Goal: Task Accomplishment & Management: Use online tool/utility

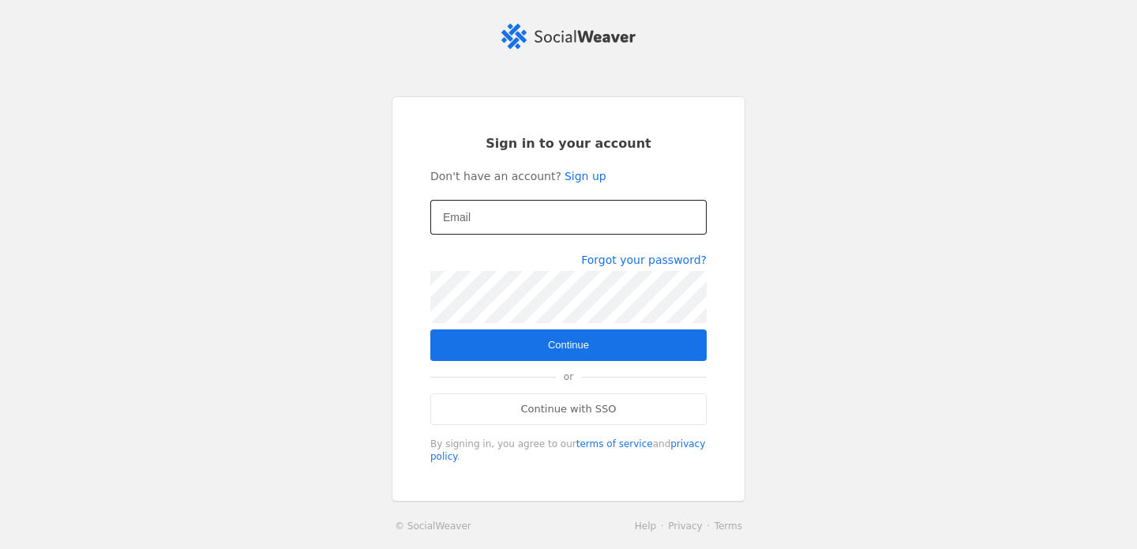
click at [468, 217] on mat-label "Email" at bounding box center [457, 217] width 28 height 19
click at [468, 217] on input "Email" at bounding box center [568, 217] width 251 height 19
click at [498, 222] on input "Email" at bounding box center [568, 217] width 251 height 19
type input "[EMAIL_ADDRESS][DOMAIN_NAME]"
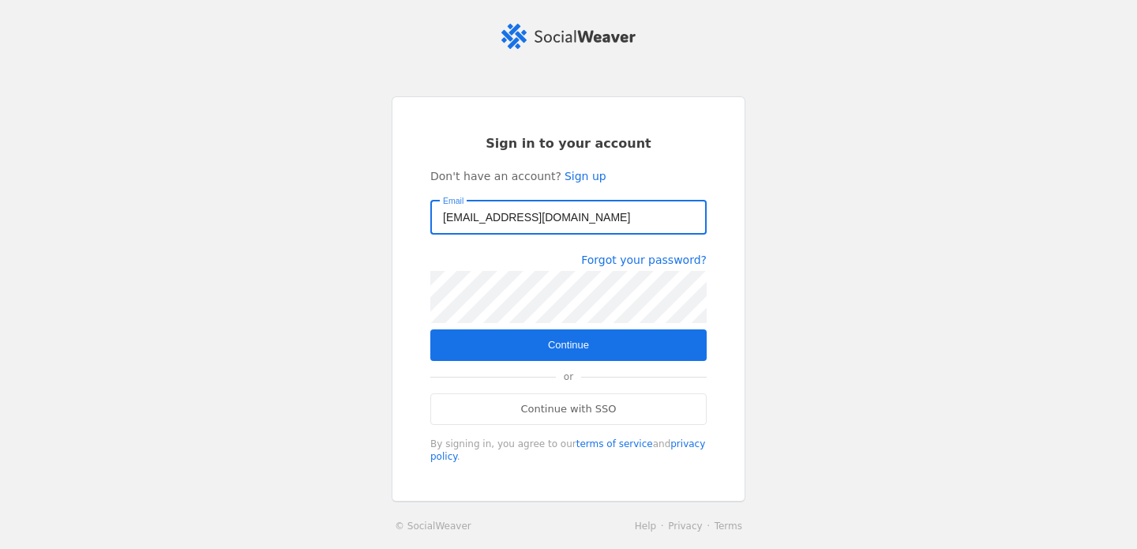
click at [591, 342] on span "submit" at bounding box center [568, 345] width 276 height 32
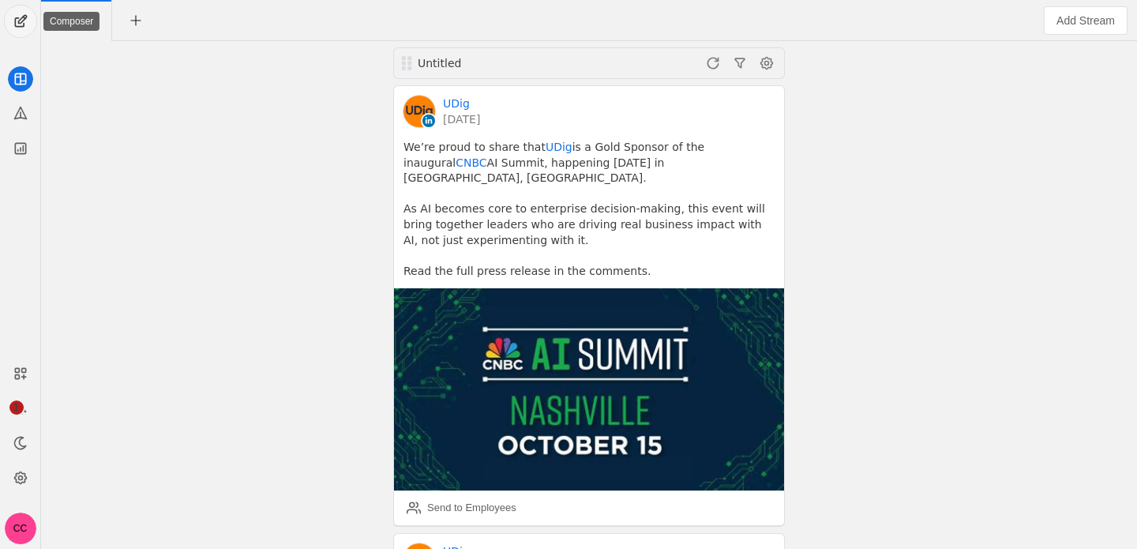
click at [24, 14] on span "undefined" at bounding box center [21, 22] width 32 height 32
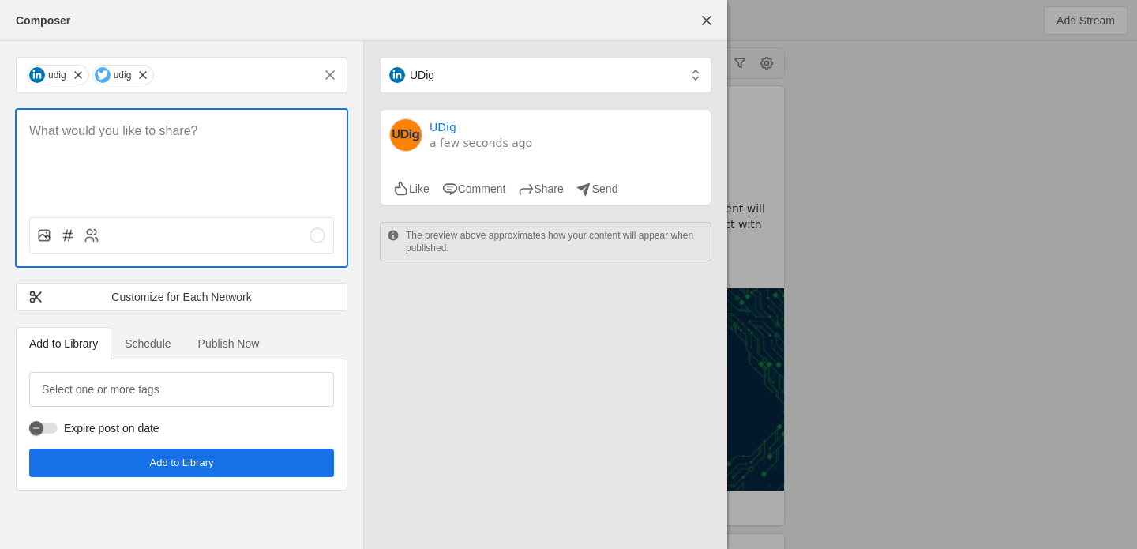
click at [119, 130] on p at bounding box center [181, 131] width 305 height 18
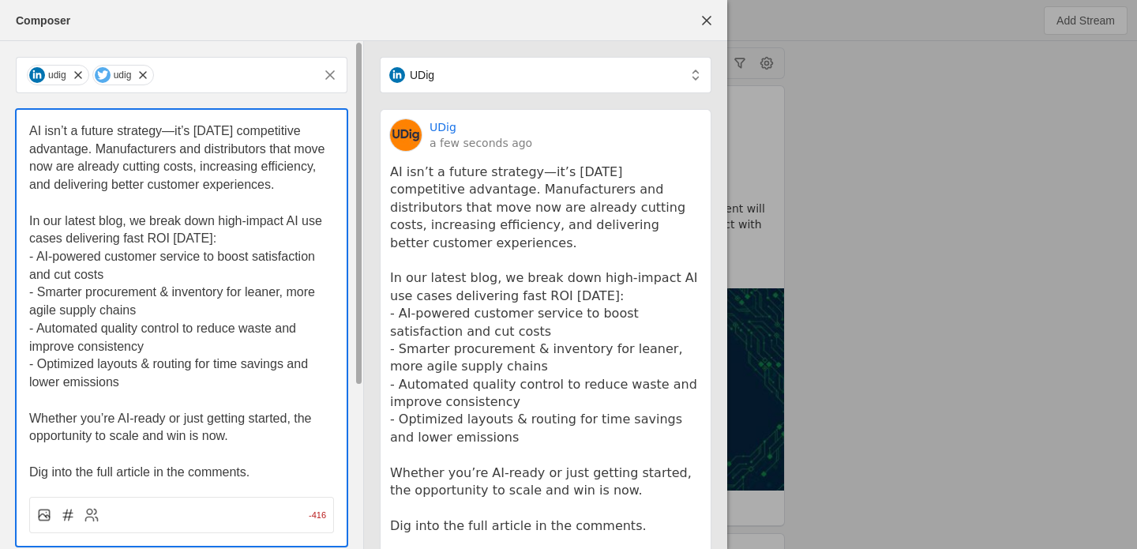
click at [126, 165] on span "AI isn’t a future strategy—it’s [DATE] competitive advantage. Manufacturers and…" at bounding box center [178, 157] width 299 height 67
click at [194, 183] on span "AI isn’t a future strategy—it’s [DATE] competitive advantage. Manufacturers and…" at bounding box center [178, 157] width 299 height 67
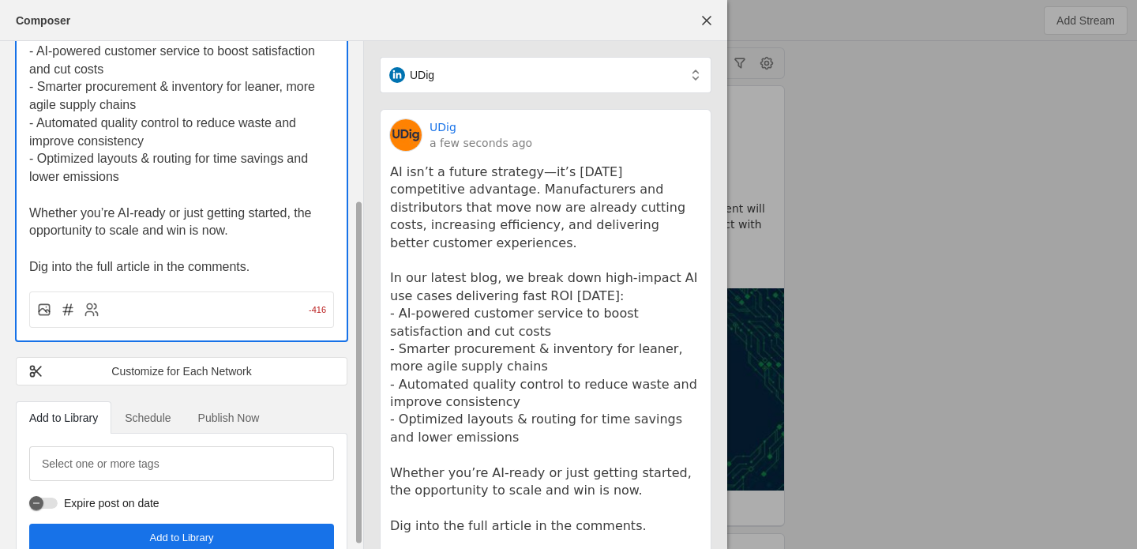
scroll to position [237, 0]
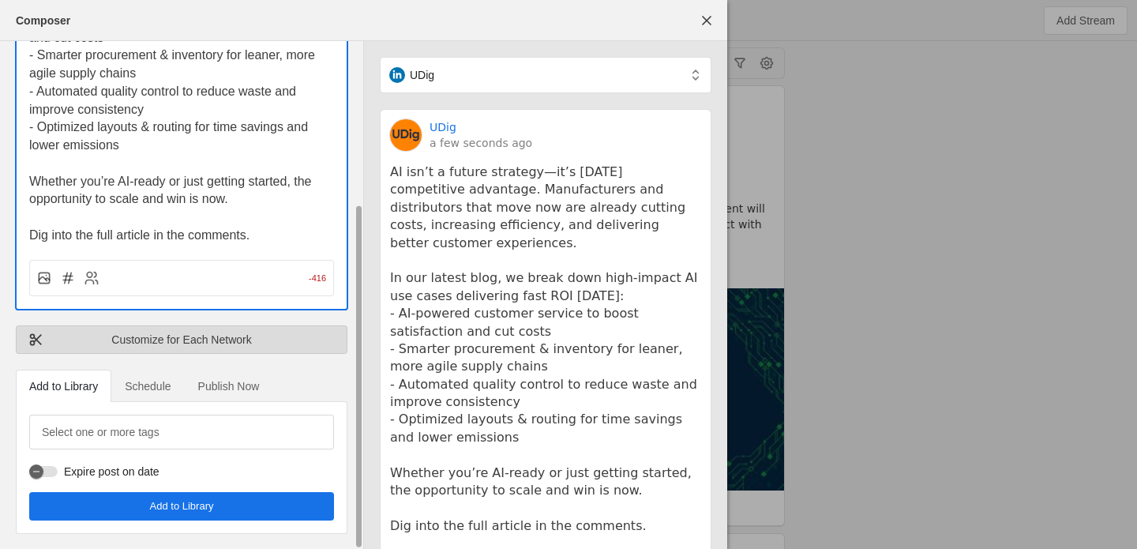
click at [169, 332] on div "Customize for Each Network" at bounding box center [181, 340] width 306 height 16
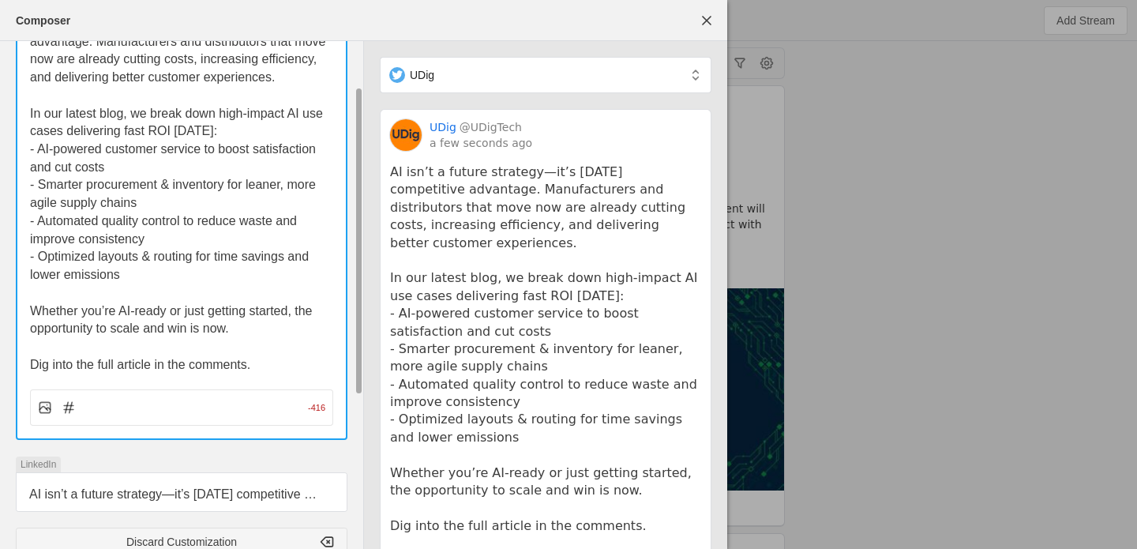
scroll to position [326, 0]
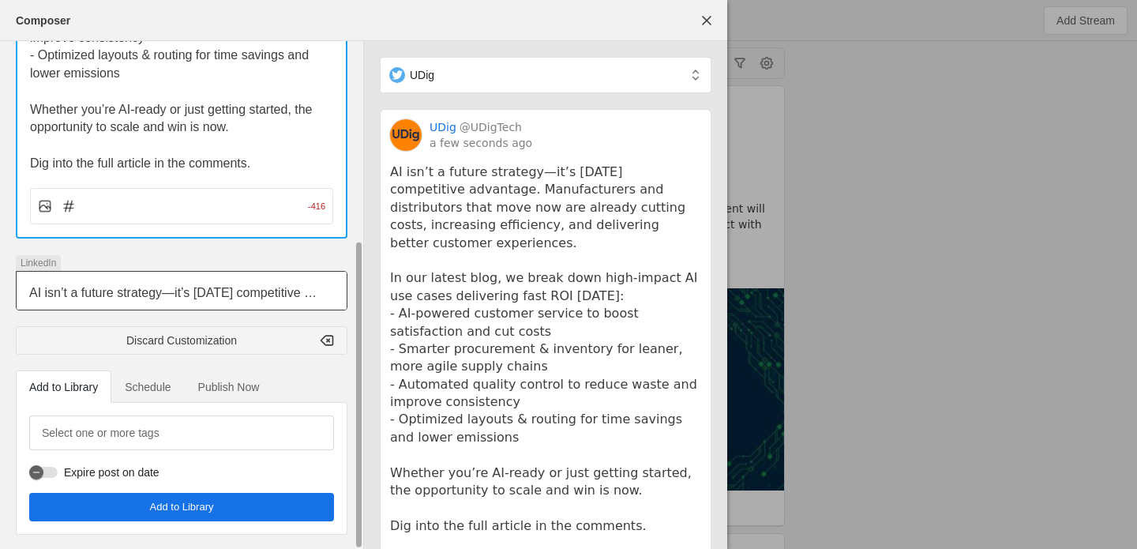
click at [125, 290] on span "AI isn’t a future strategy—it’s [DATE] competitive advantage. Manufacturers and…" at bounding box center [178, 319] width 299 height 67
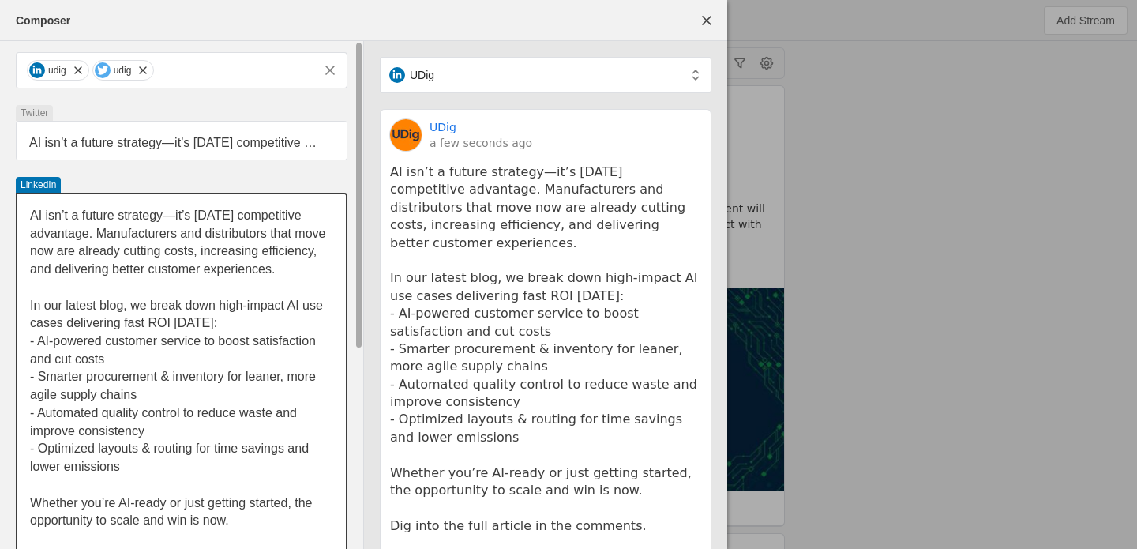
scroll to position [0, 0]
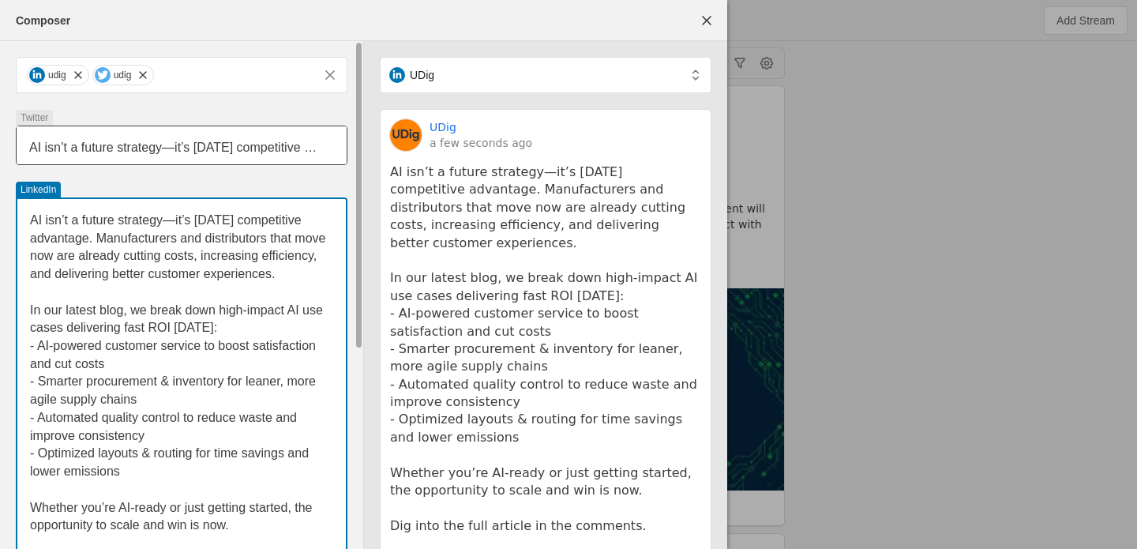
click at [179, 156] on div "AI isn’t a future strategy—it’s [DATE] competitive advantage. Manufacturers and…" at bounding box center [182, 145] width 330 height 38
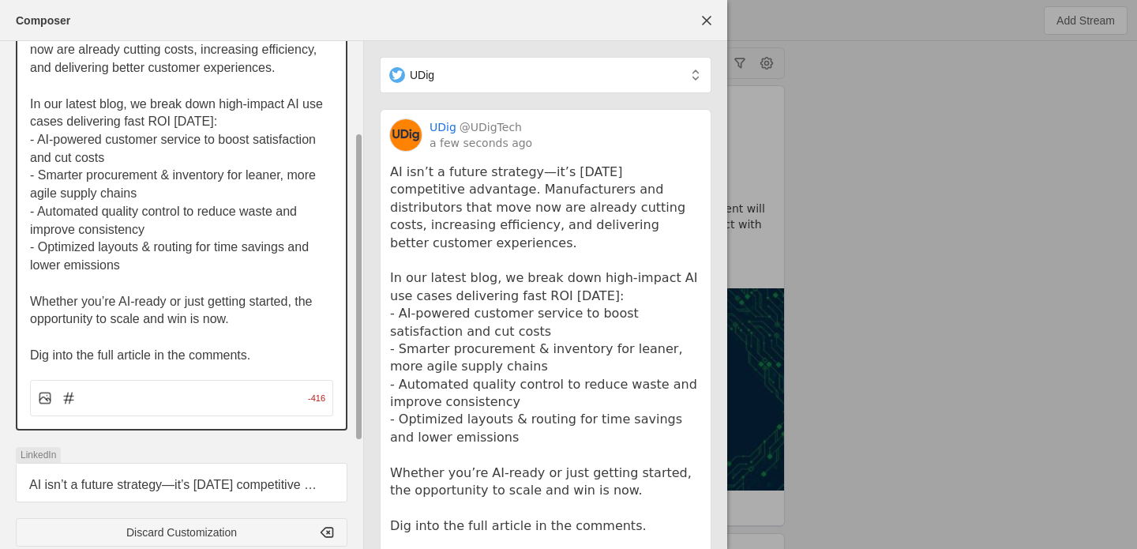
scroll to position [150, 0]
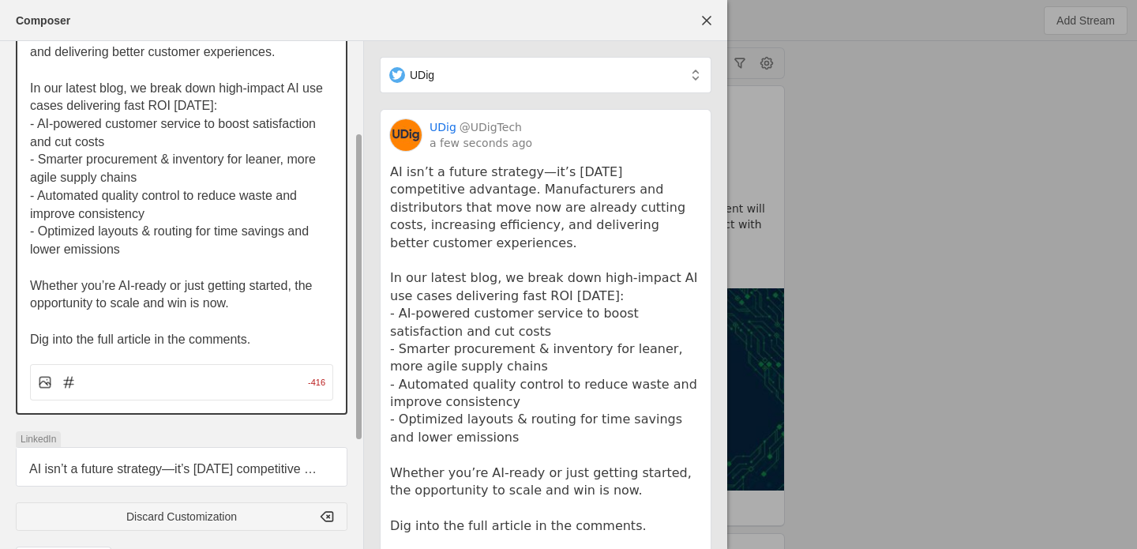
drag, startPoint x: 261, startPoint y: 338, endPoint x: 17, endPoint y: 341, distance: 244.9
click at [17, 341] on div "AI isn’t a future strategy—it’s [DATE] competitive advantage. Manufacturers and…" at bounding box center [182, 195] width 332 height 439
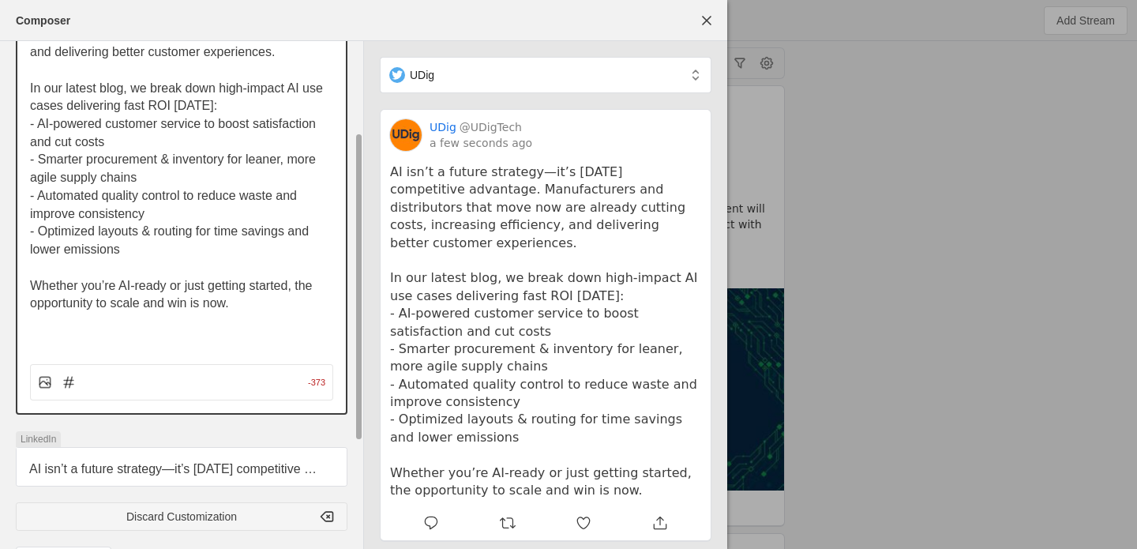
scroll to position [0, 0]
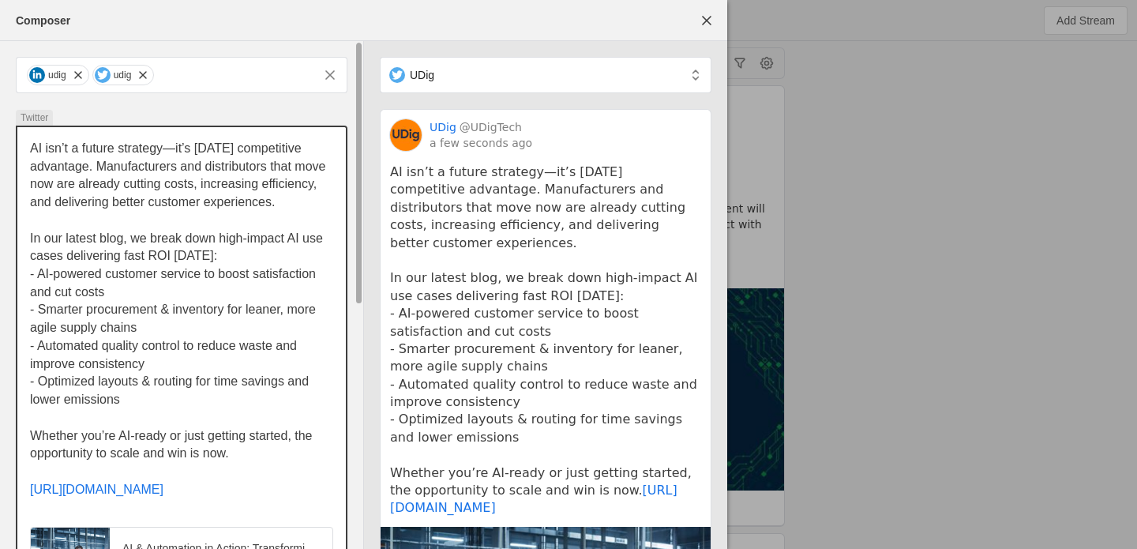
drag, startPoint x: 32, startPoint y: 237, endPoint x: 141, endPoint y: 328, distance: 142.5
click at [141, 328] on div "AI isn’t a future strategy—it’s [DATE] competitive advantage. Manufacturers and…" at bounding box center [181, 319] width 303 height 359
drag, startPoint x: 150, startPoint y: 396, endPoint x: 28, endPoint y: 244, distance: 194.9
click at [28, 244] on div "AI isn’t a future strategy—it’s [DATE] competitive advantage. Manufacturers and…" at bounding box center [181, 376] width 329 height 499
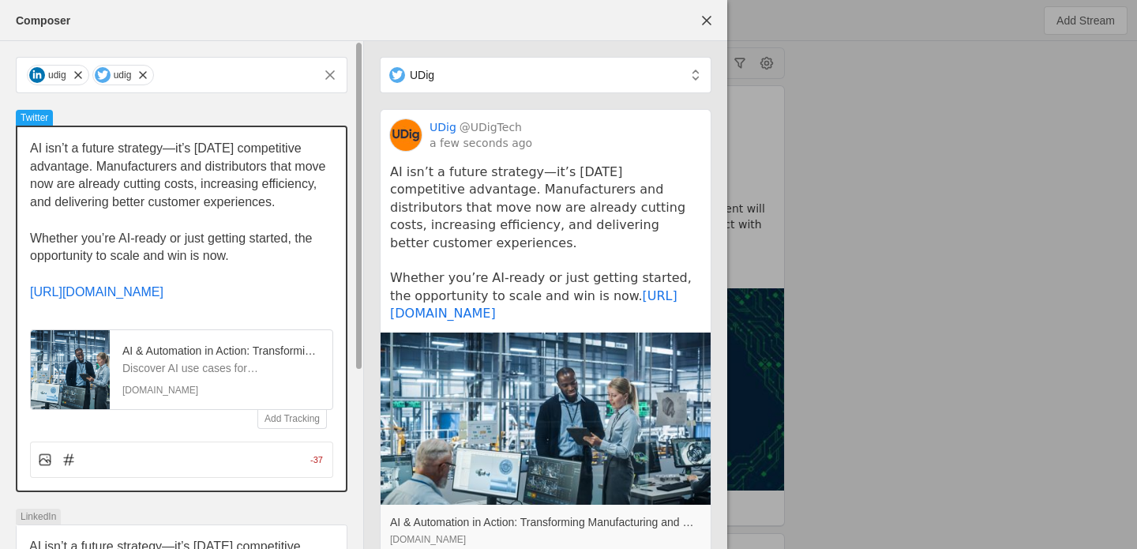
drag, startPoint x: 153, startPoint y: 166, endPoint x: 140, endPoint y: 205, distance: 41.7
click at [140, 205] on span "AI isn’t a future strategy—it’s [DATE] competitive advantage. Manufacturers and…" at bounding box center [179, 174] width 299 height 67
click at [148, 239] on span "Whether you’re AI-ready or just getting started, the opportunity to scale and w…" at bounding box center [173, 247] width 286 height 32
click at [148, 238] on span "Whether you’re AI-ready or just getting started, the opportunity to scale and w…" at bounding box center [173, 247] width 286 height 32
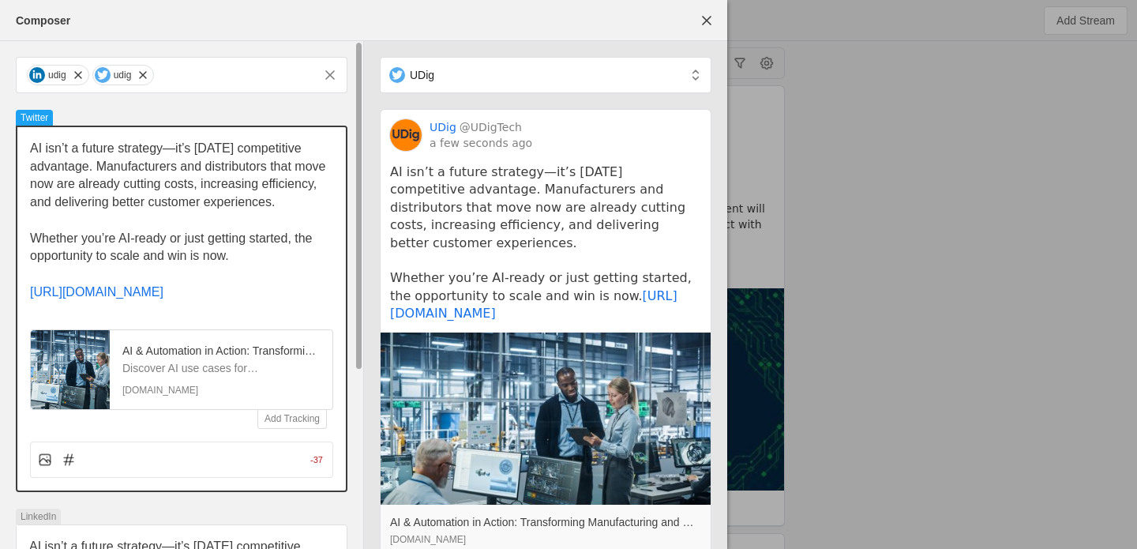
click at [148, 238] on span "Whether you’re AI-ready or just getting started, the opportunity to scale and w…" at bounding box center [173, 247] width 286 height 32
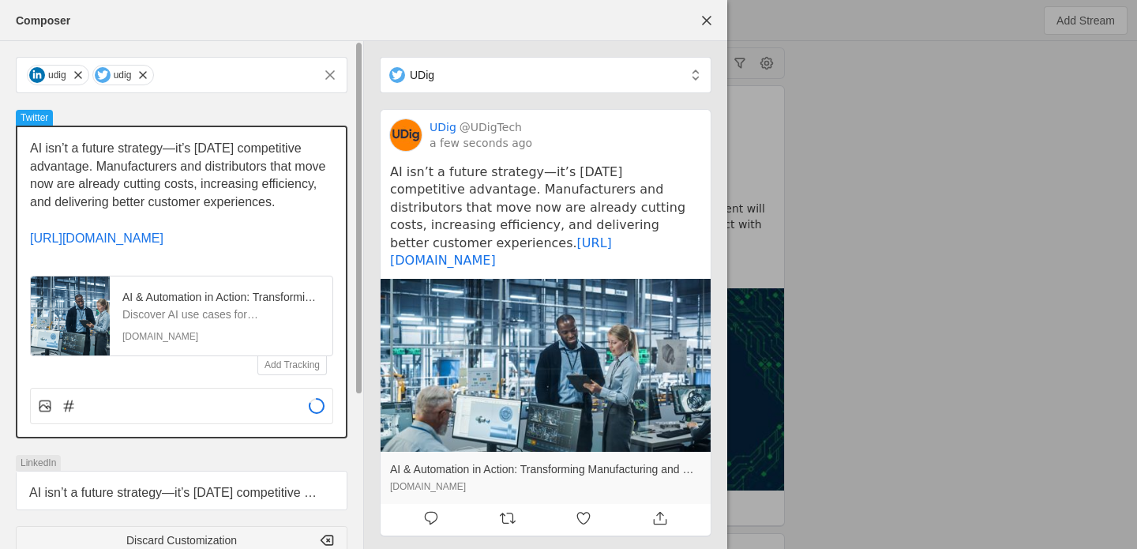
drag, startPoint x: 224, startPoint y: 143, endPoint x: 190, endPoint y: 208, distance: 73.1
click at [190, 208] on span "AI isn’t a future strategy—it’s [DATE] competitive advantage. Manufacturers and…" at bounding box center [179, 174] width 299 height 67
click at [194, 207] on span "AI isn’t a future strategy—it’s [DATE] competitive advantage. Manufacturers and…" at bounding box center [179, 174] width 299 height 67
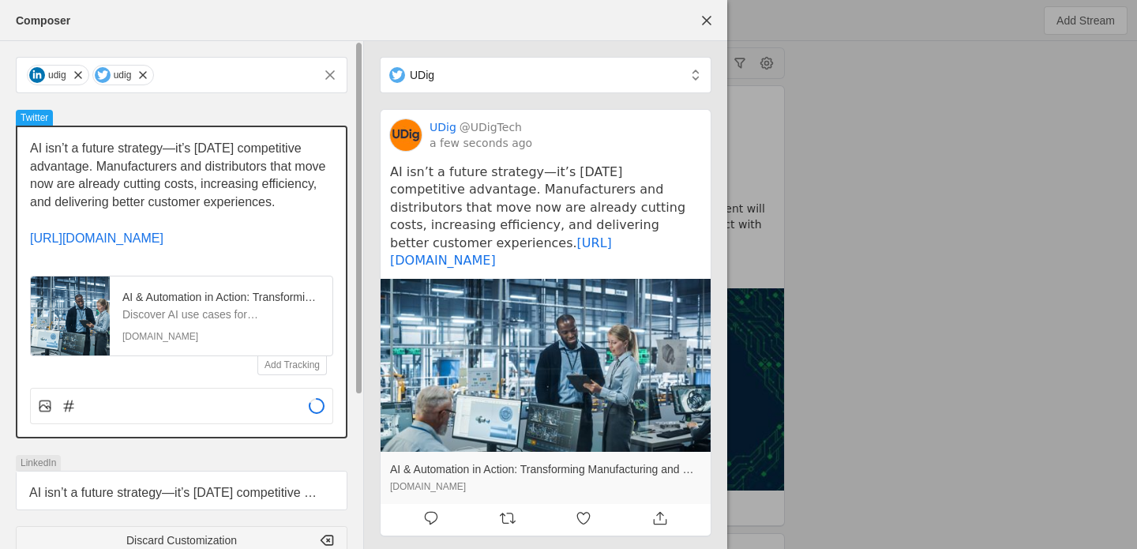
click at [229, 195] on span "AI isn’t a future strategy—it’s [DATE] competitive advantage. Manufacturers and…" at bounding box center [179, 174] width 299 height 67
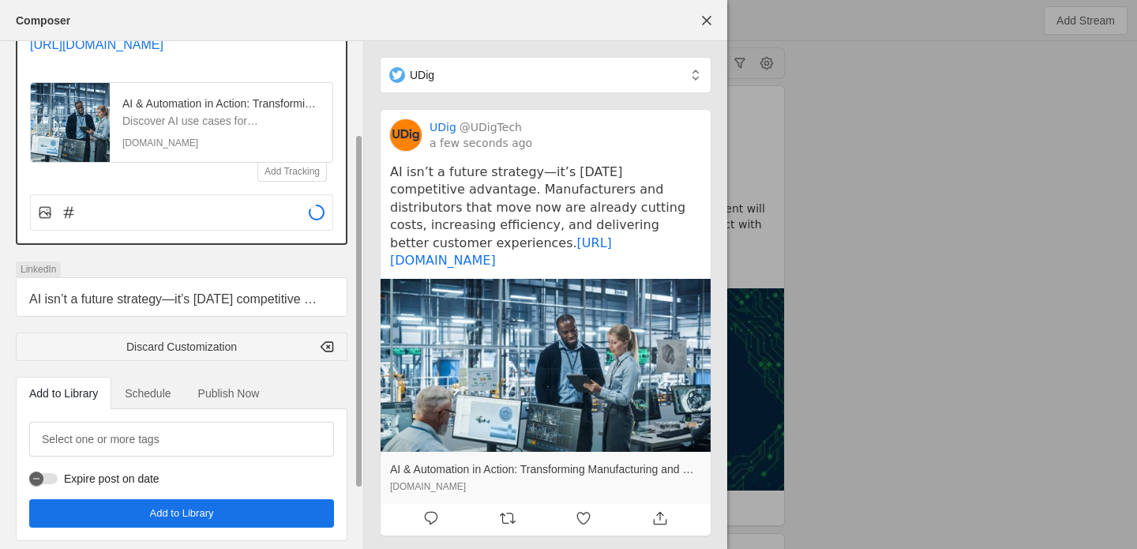
scroll to position [218, 0]
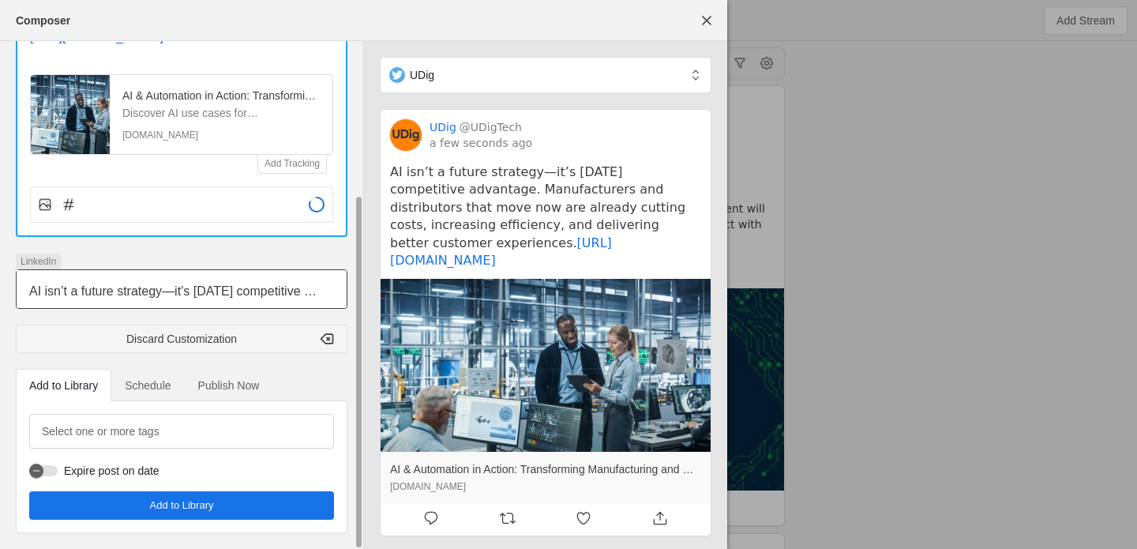
click at [155, 300] on div "AI isn’t a future strategy—it’s [DATE] competitive advantage. Manufacturers and…" at bounding box center [182, 289] width 330 height 38
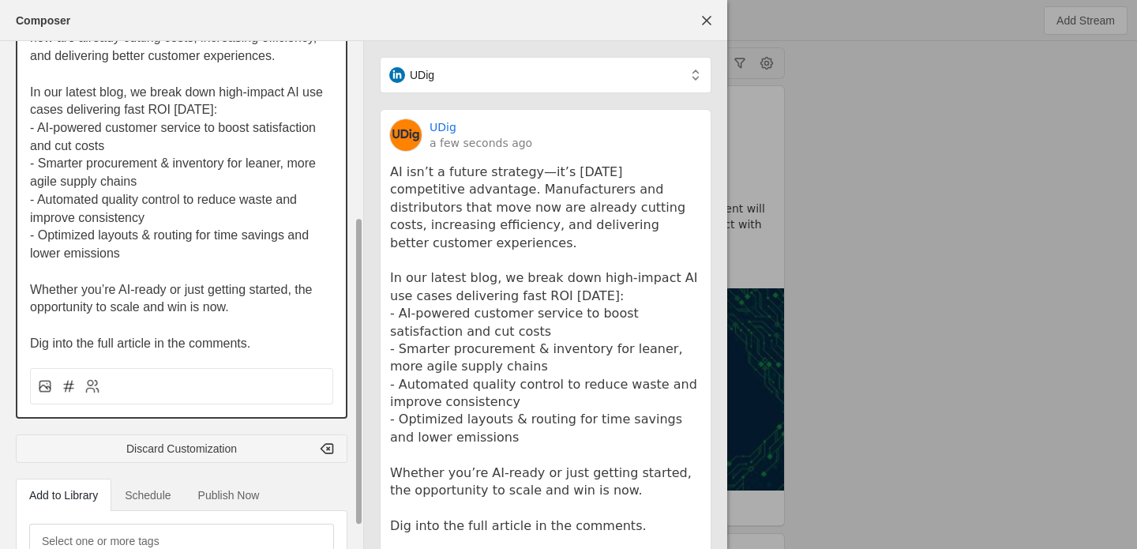
scroll to position [326, 0]
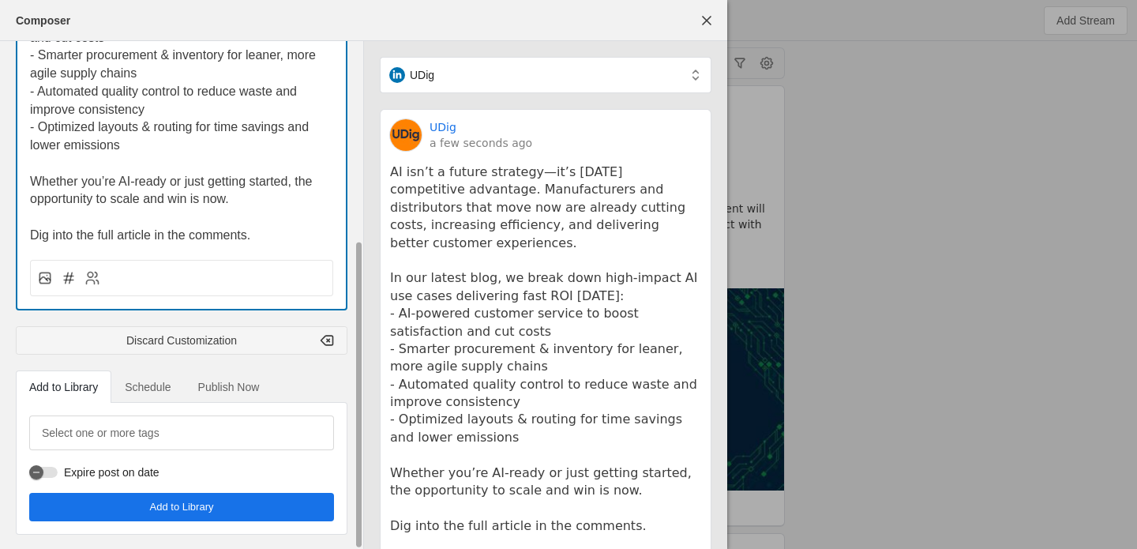
click at [157, 398] on span "Schedule" at bounding box center [148, 387] width 46 height 32
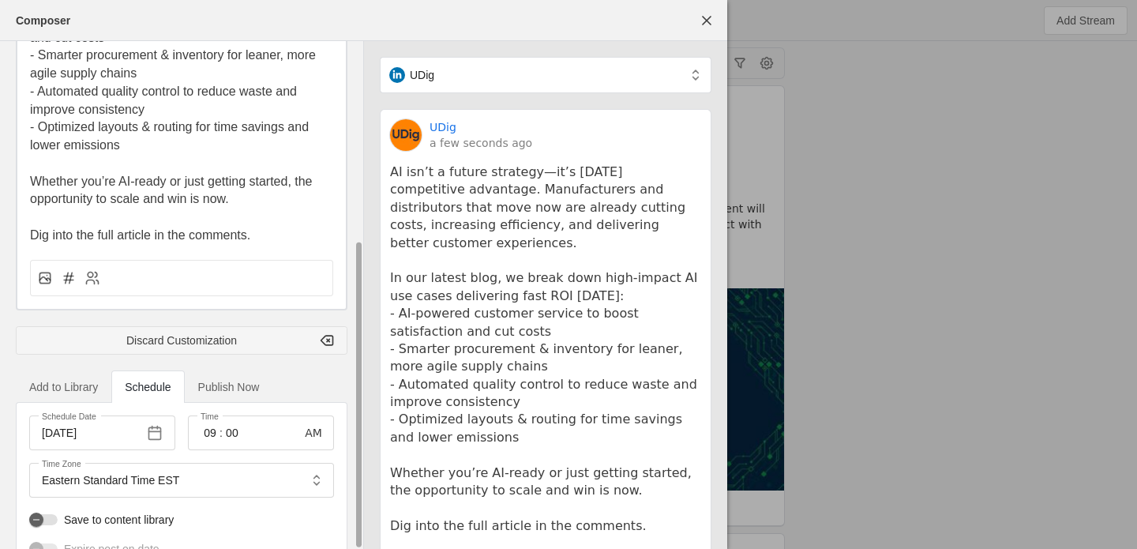
scroll to position [404, 0]
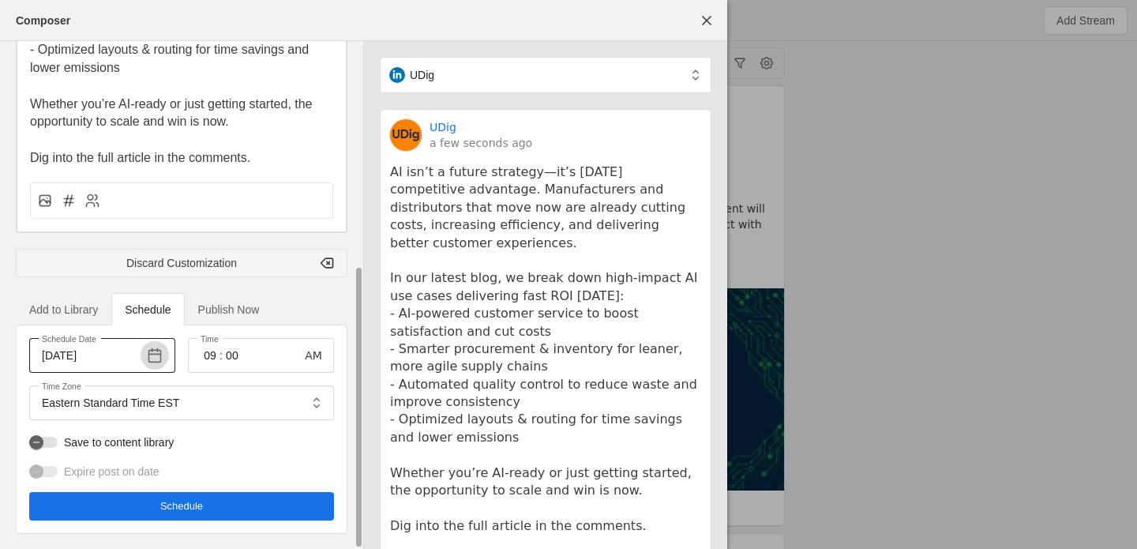
click at [154, 361] on span "button" at bounding box center [155, 355] width 28 height 28
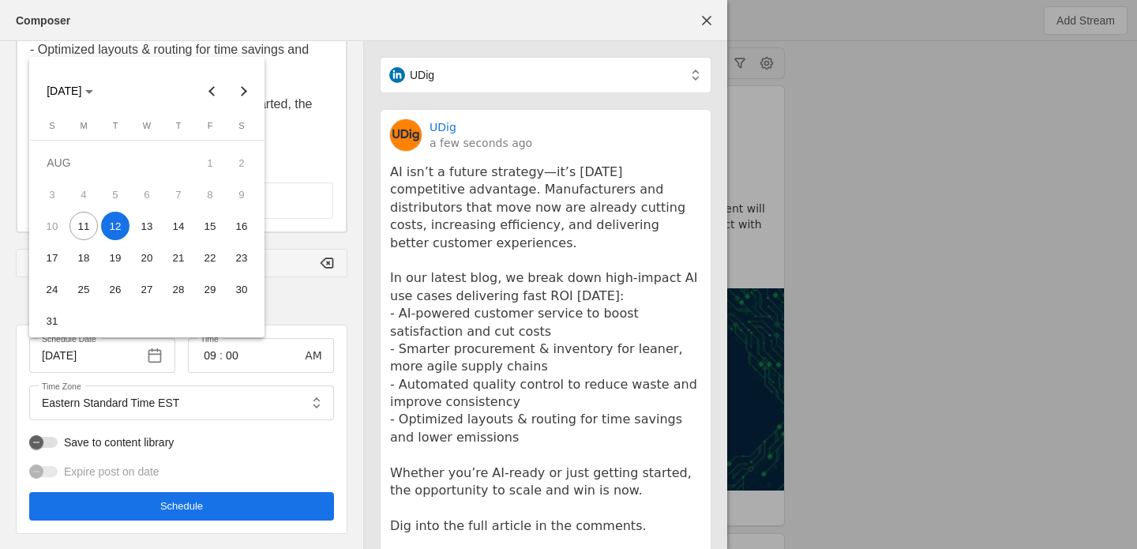
click at [116, 216] on span "12" at bounding box center [115, 226] width 28 height 28
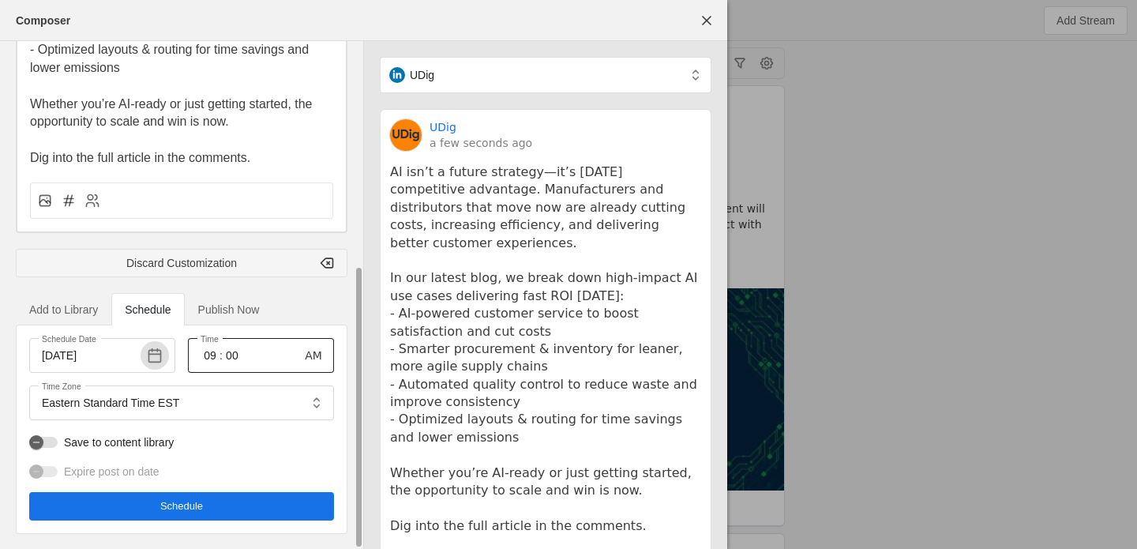
click at [217, 361] on input "09" at bounding box center [210, 355] width 19 height 19
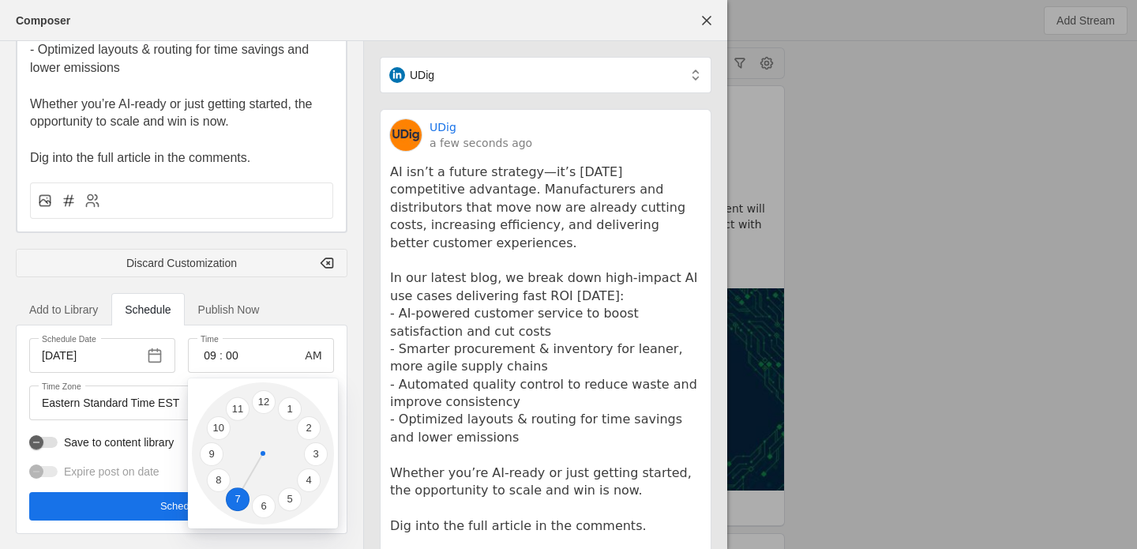
click at [236, 497] on li "7" at bounding box center [238, 500] width 24 height 24
type input "07"
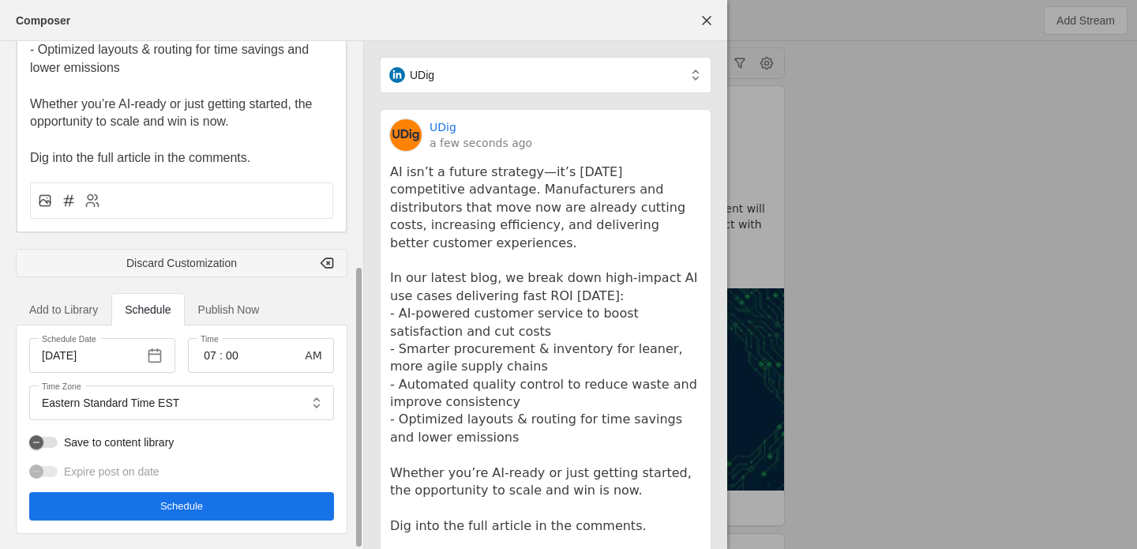
click at [182, 378] on div "Schedule Date [DATE] Time 07 : 00 AM Time Zone Eastern Standard Time EST Save t…" at bounding box center [181, 429] width 305 height 182
click at [239, 500] on span "undefined" at bounding box center [181, 506] width 305 height 28
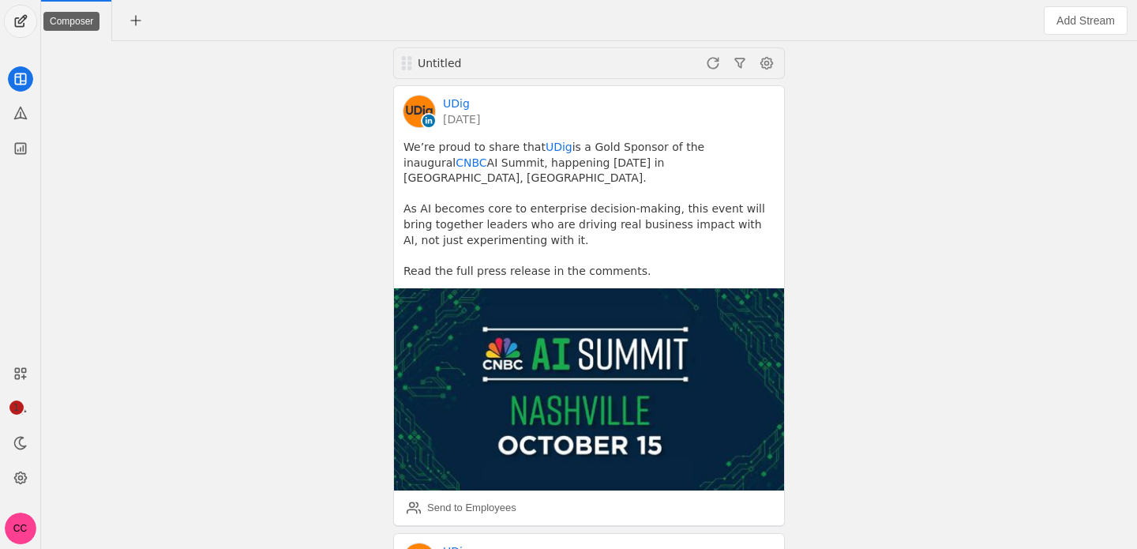
click at [21, 28] on span "undefined" at bounding box center [21, 22] width 32 height 32
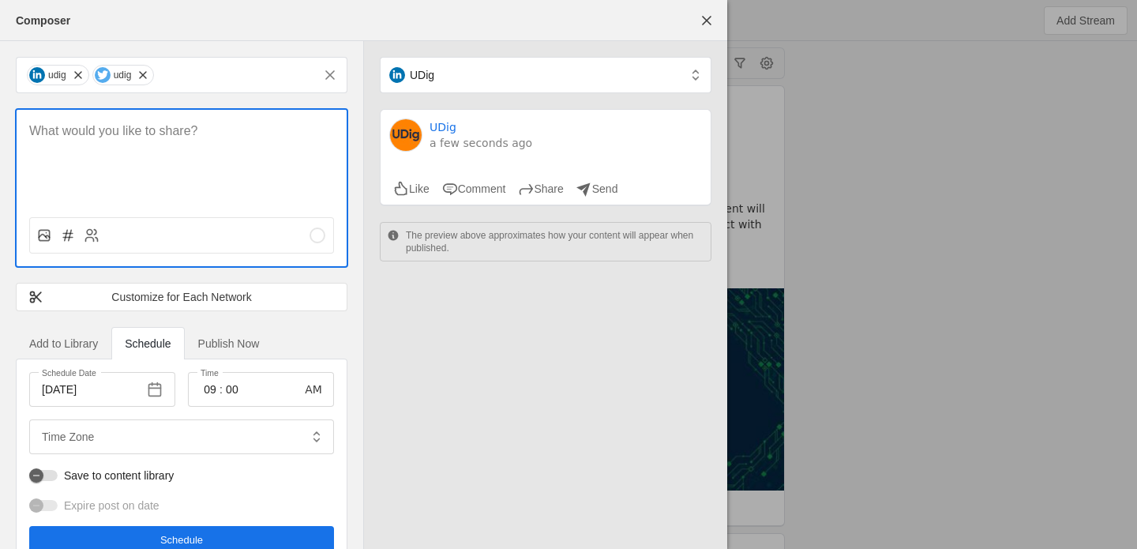
type input "Eastern Standard Time EST"
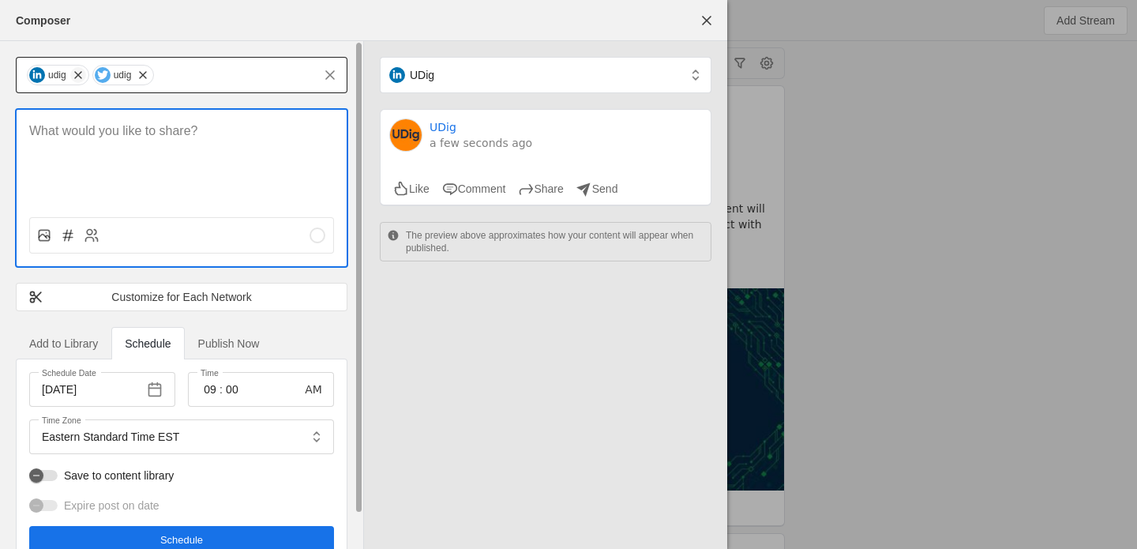
click at [82, 74] on span "undefined" at bounding box center [78, 75] width 16 height 16
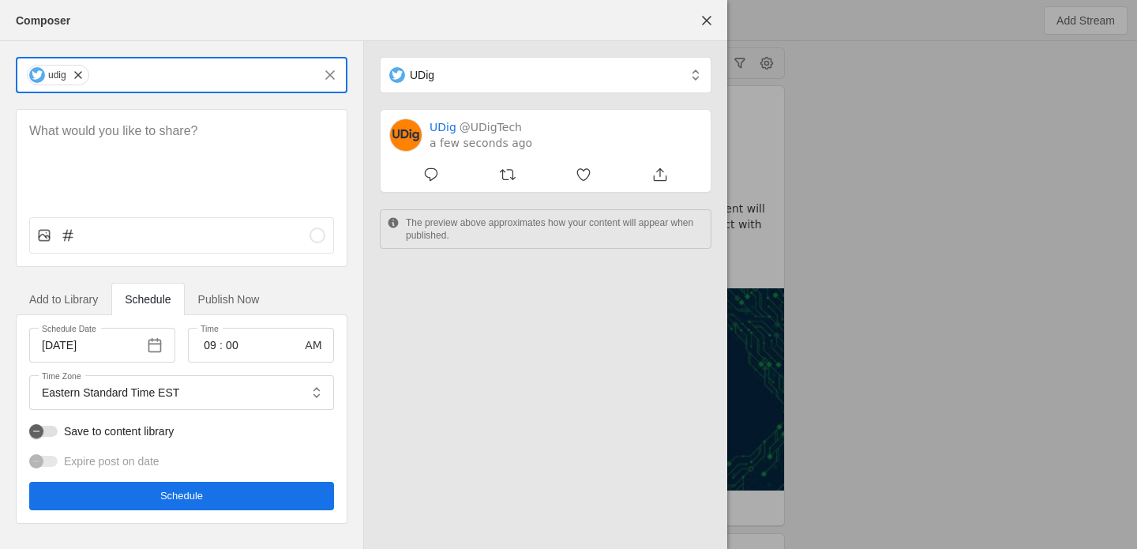
click at [156, 73] on input "text" at bounding box center [202, 75] width 222 height 19
click at [128, 153] on div "@udiglife" at bounding box center [107, 157] width 39 height 16
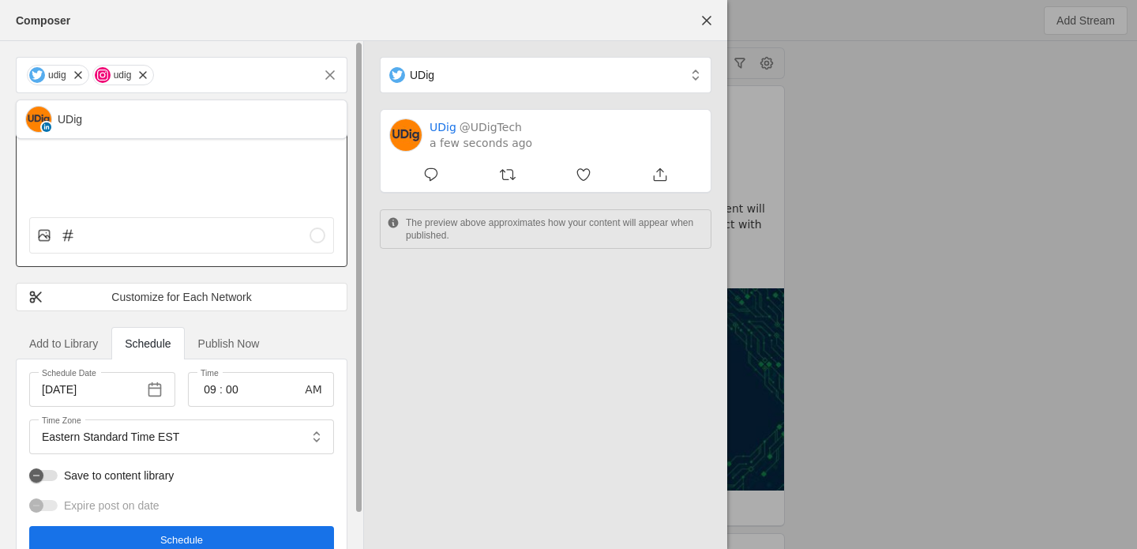
click at [224, 187] on div at bounding box center [182, 157] width 330 height 95
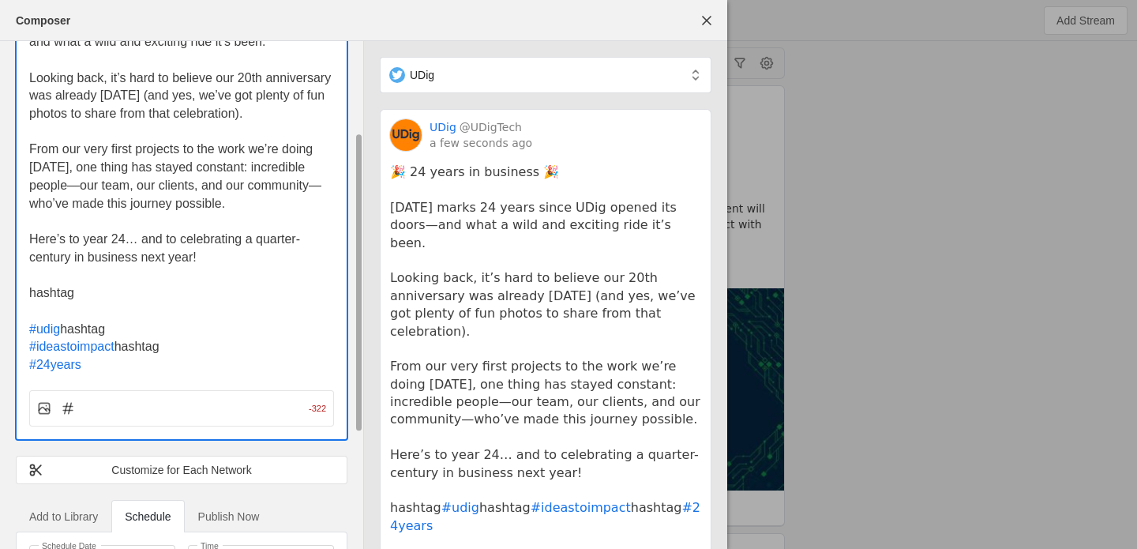
scroll to position [156, 0]
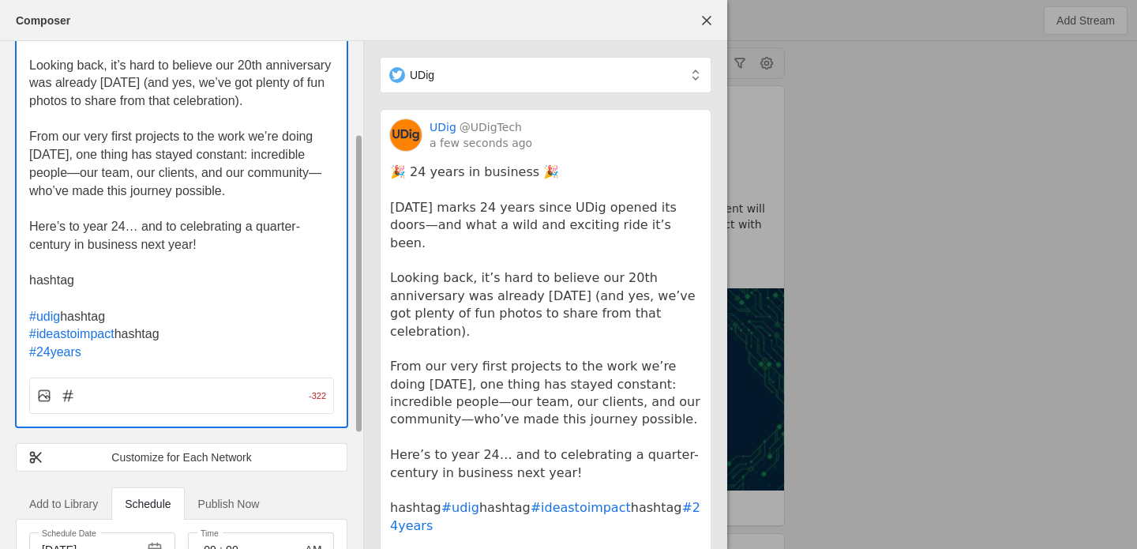
click at [88, 312] on span "hashtag" at bounding box center [82, 316] width 45 height 13
click at [27, 330] on div "🎉 24 years in business 🎉 [DATE] marks 24 years since UDig opened its doors—and …" at bounding box center [182, 158] width 330 height 408
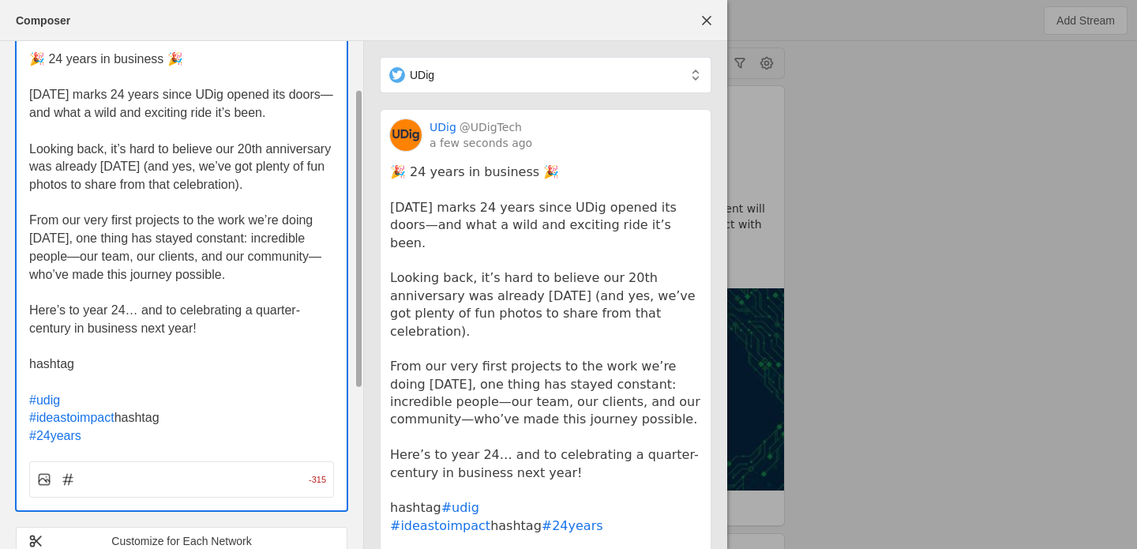
scroll to position [85, 0]
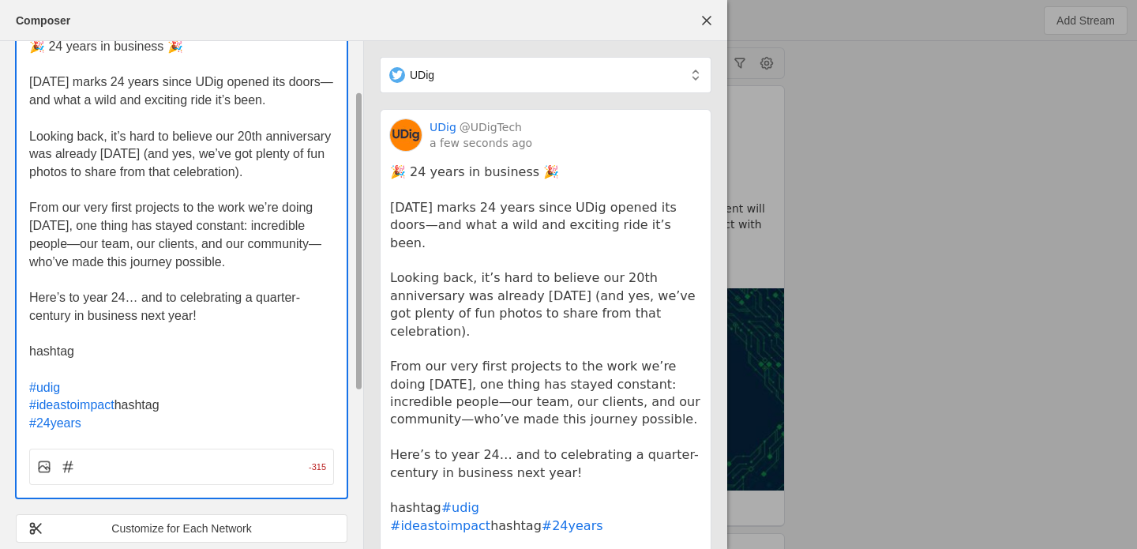
click at [46, 355] on span "hashtag" at bounding box center [51, 350] width 45 height 13
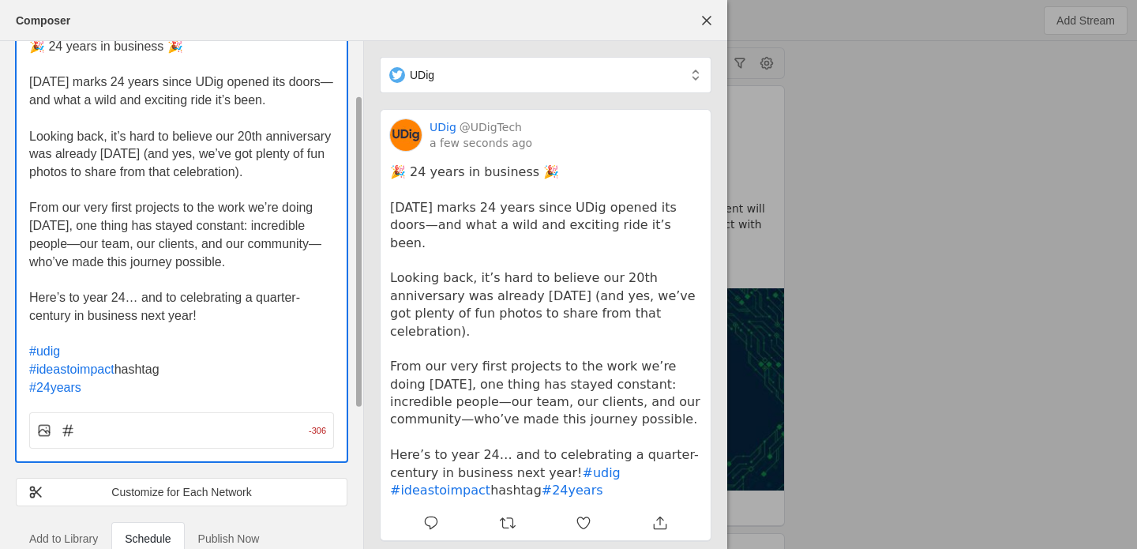
click at [29, 370] on span "#ideastoimpact" at bounding box center [71, 369] width 85 height 13
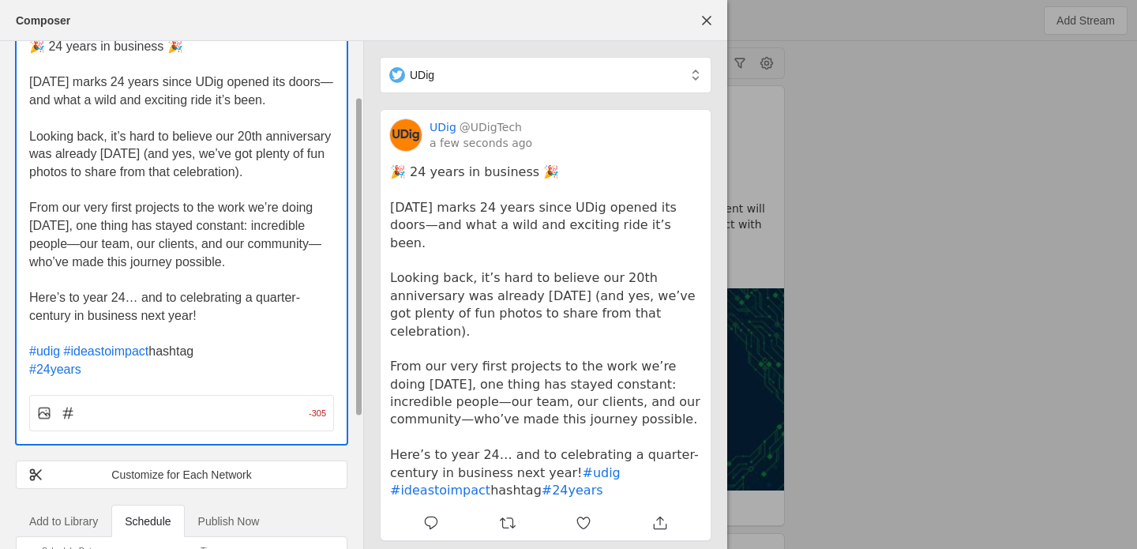
click at [167, 350] on span "hashtag" at bounding box center [170, 350] width 45 height 13
click at [32, 364] on span "#24years" at bounding box center [55, 369] width 52 height 13
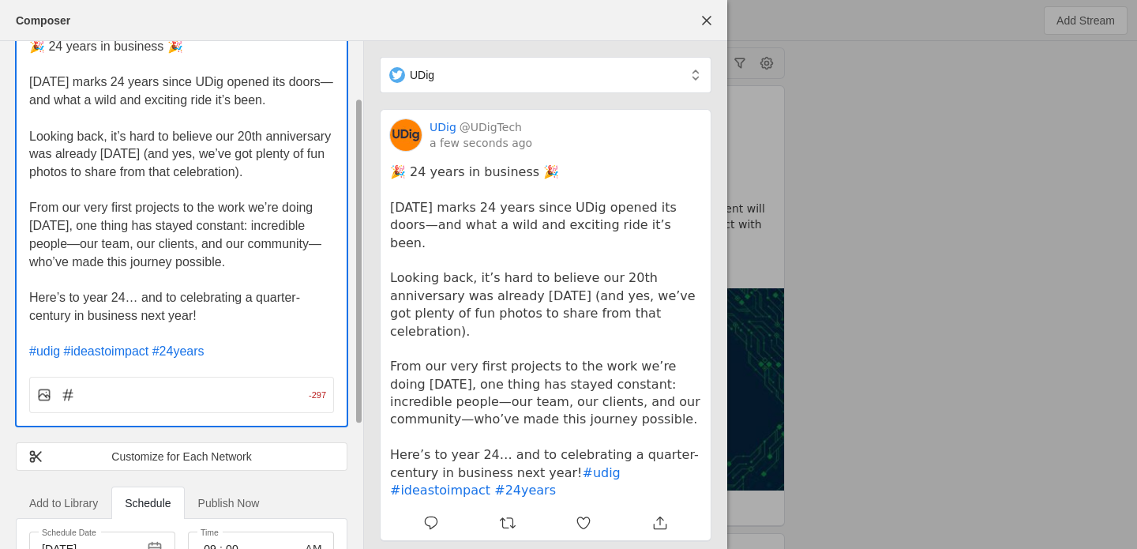
click at [151, 302] on span "Here’s to year 24… and to celebrating a quarter-century in business next year!" at bounding box center [164, 307] width 271 height 32
click at [236, 318] on p "Here’s to year 24… and to celebrating a quarter-century in business next year!" at bounding box center [181, 307] width 305 height 36
drag, startPoint x: 184, startPoint y: 132, endPoint x: 175, endPoint y: 314, distance: 181.9
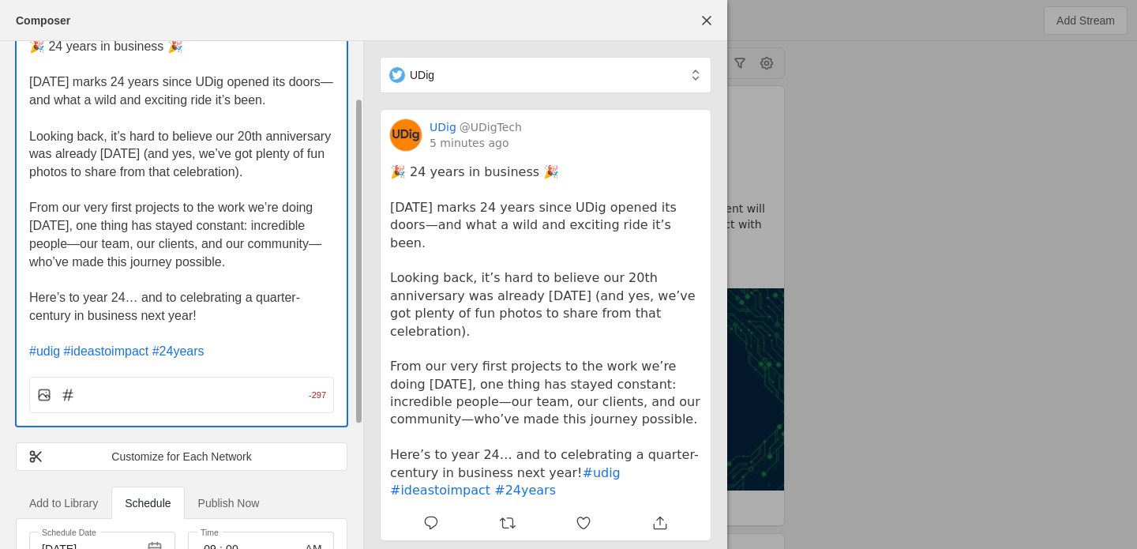
click at [175, 313] on div "🎉 24 years in business 🎉 [DATE] marks 24 years since UDig opened its doors—and …" at bounding box center [181, 199] width 305 height 323
click at [173, 301] on span "Here’s to year 24… and to celebrating a quarter-century in business next year!" at bounding box center [164, 307] width 271 height 32
click at [186, 236] on span "From our very first projects to the work we’re doing [DATE], one thing has stay…" at bounding box center [175, 234] width 292 height 67
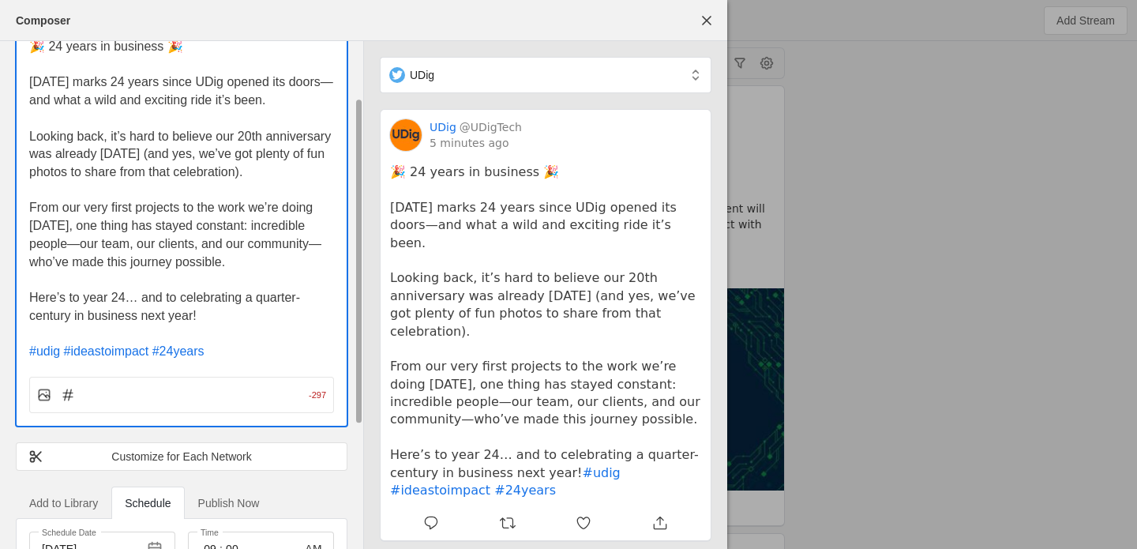
click at [186, 236] on span "From our very first projects to the work we’re doing [DATE], one thing has stay…" at bounding box center [175, 234] width 292 height 67
click at [252, 265] on p "From our very first projects to the work we’re doing [DATE], one thing has stay…" at bounding box center [181, 235] width 305 height 72
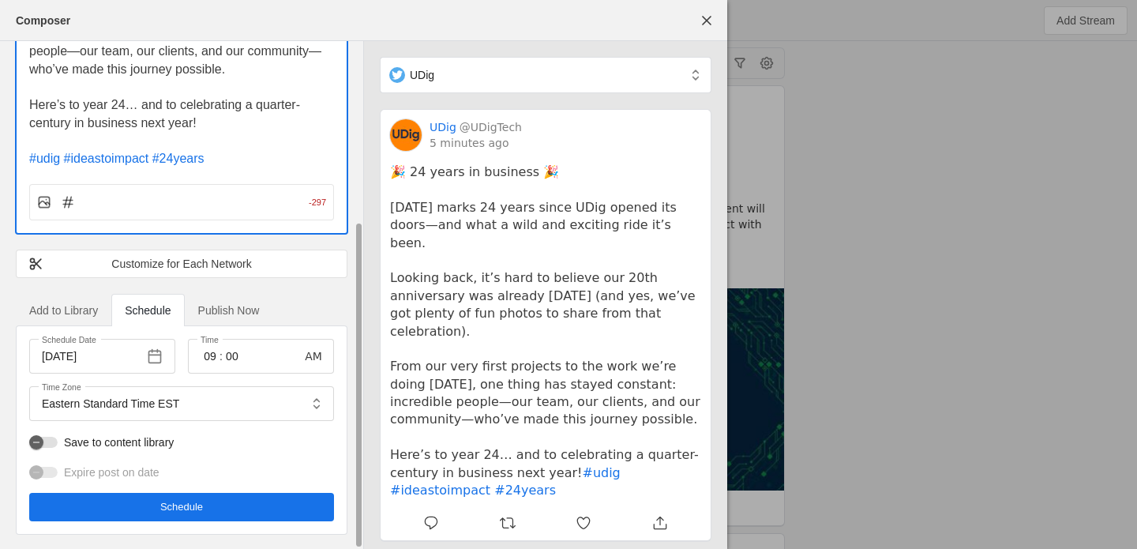
scroll to position [0, 0]
